Goal: Transaction & Acquisition: Purchase product/service

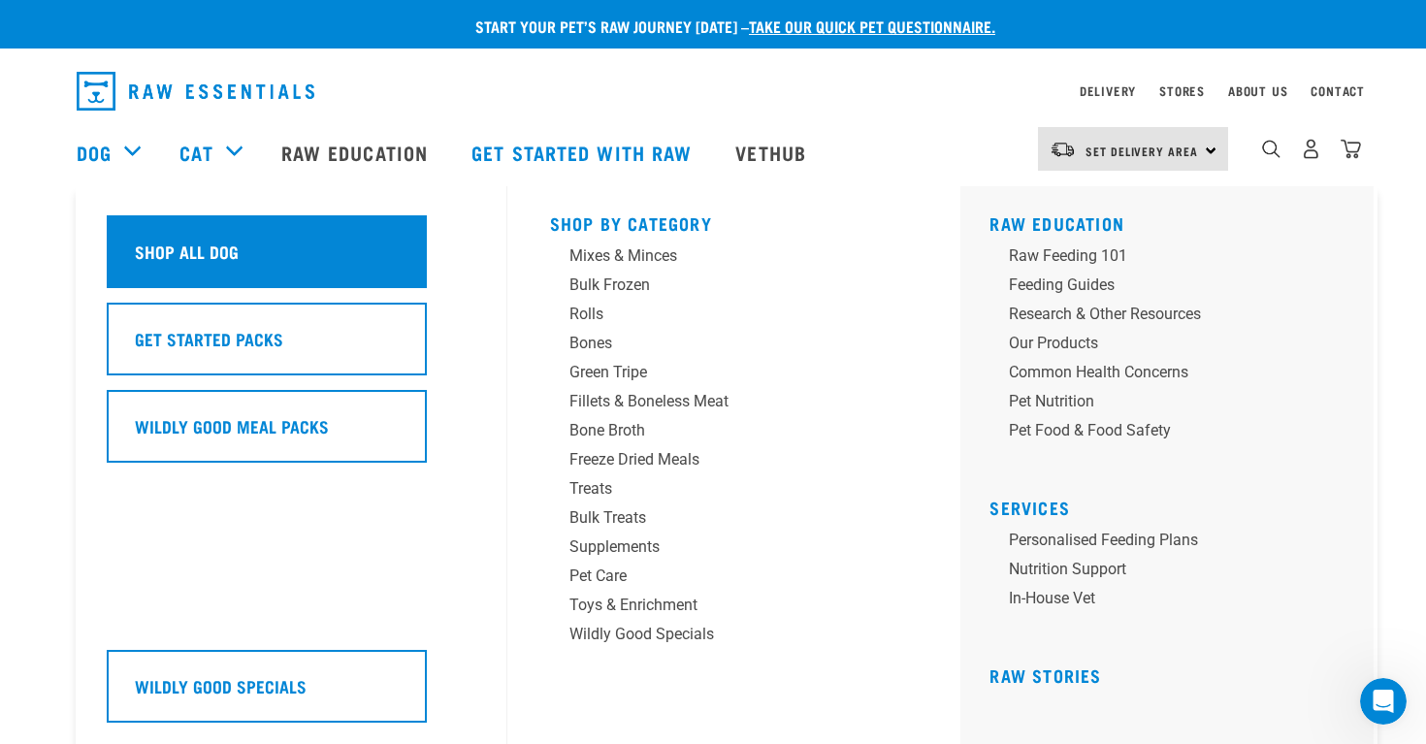
click at [199, 246] on h5 "Shop All Dog" at bounding box center [187, 251] width 104 height 25
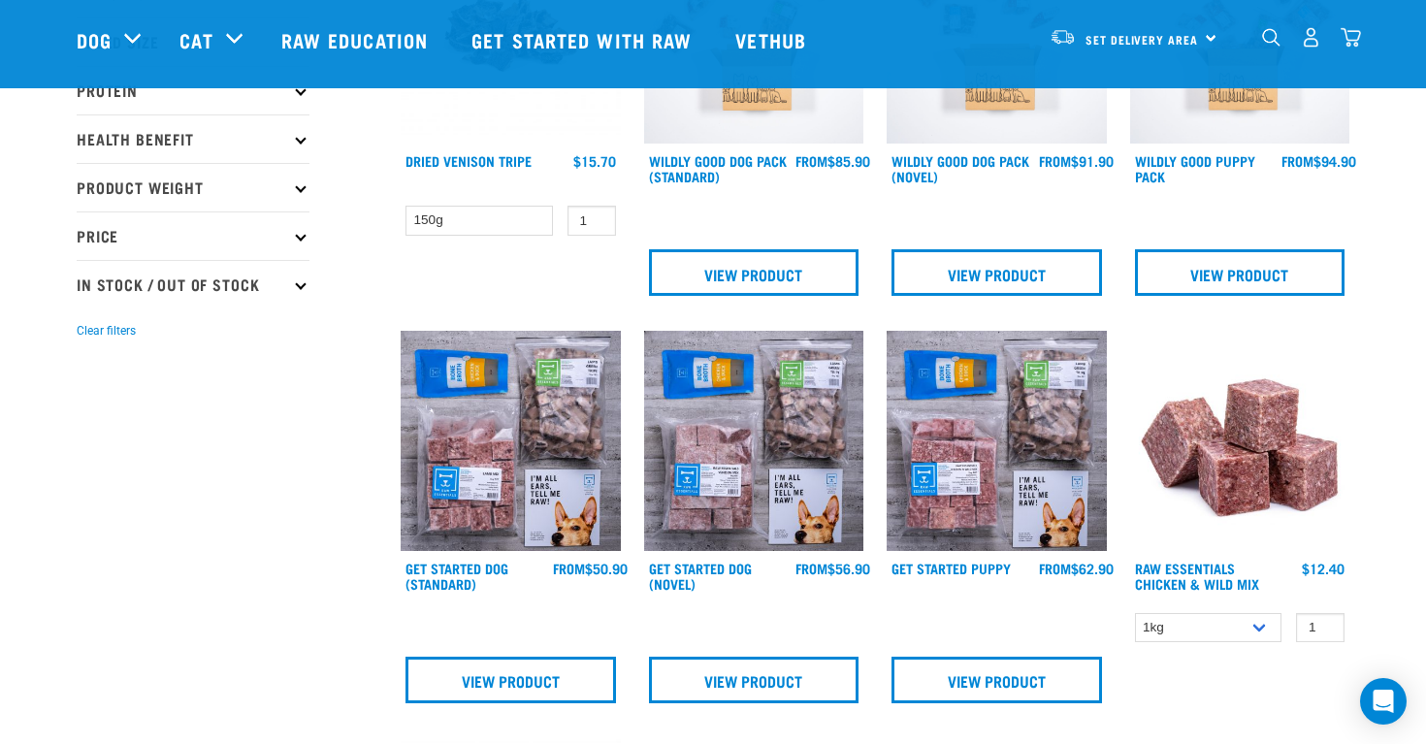
scroll to position [734, 0]
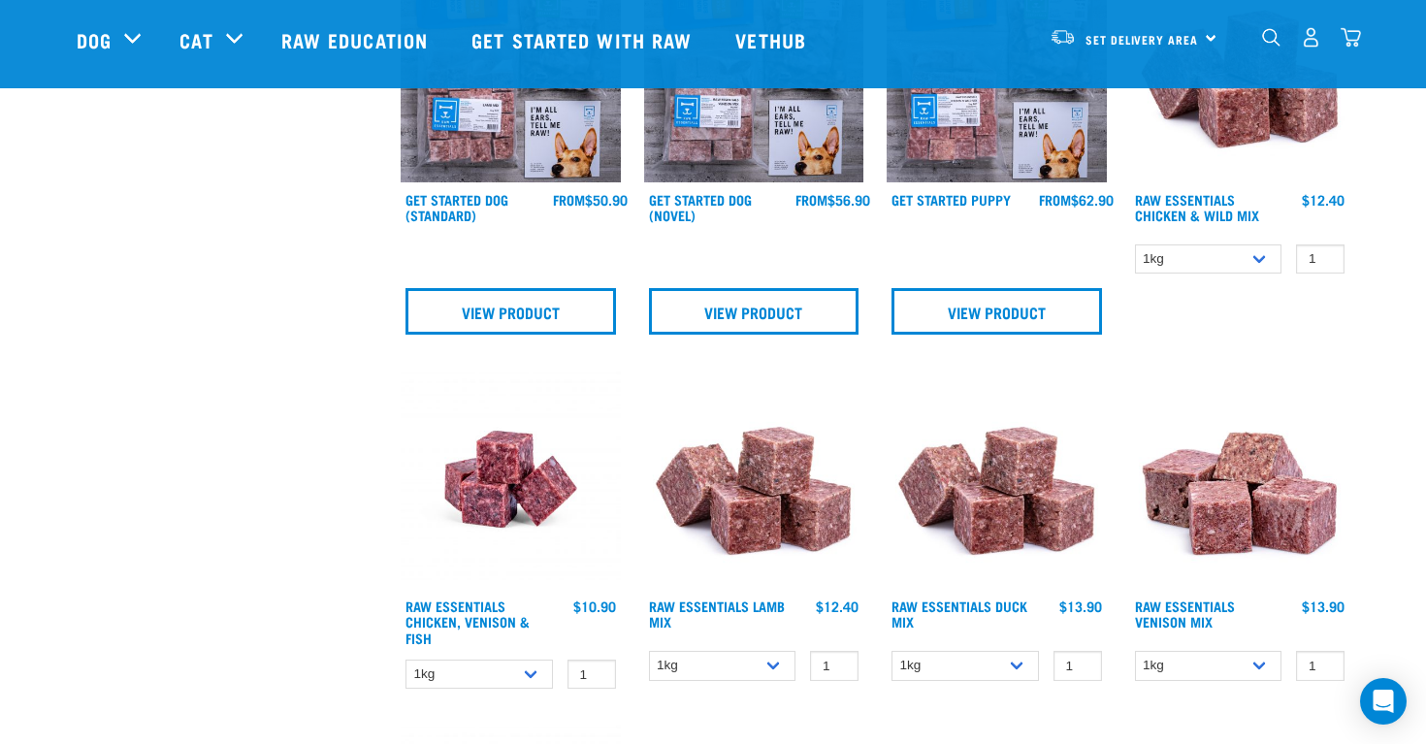
click at [1305, 523] on img at bounding box center [1240, 480] width 220 height 220
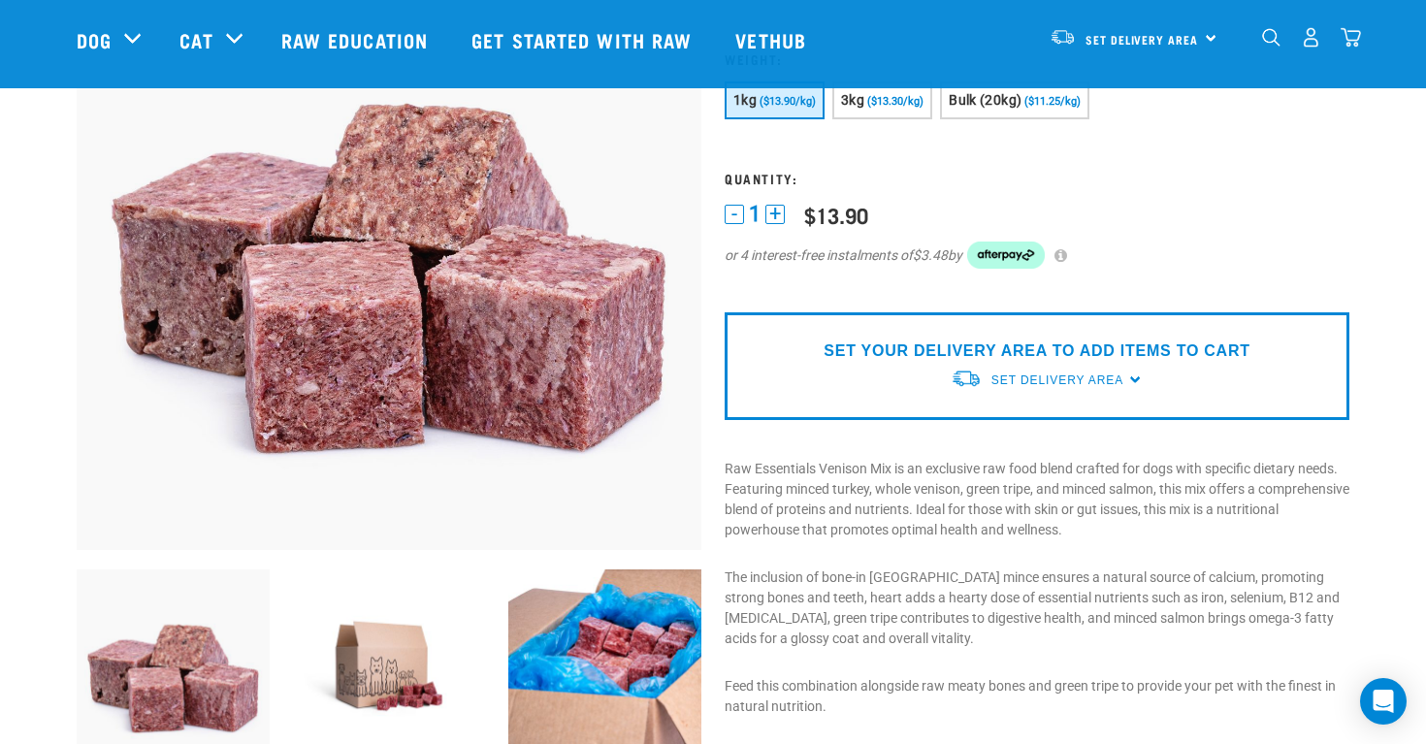
scroll to position [233, 0]
